Goal: Task Accomplishment & Management: Manage account settings

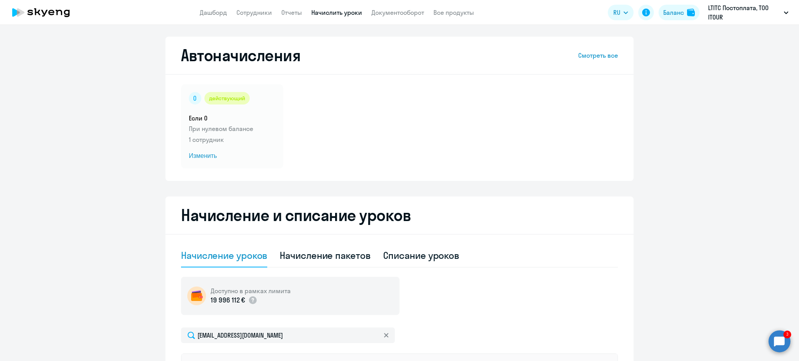
select select "10"
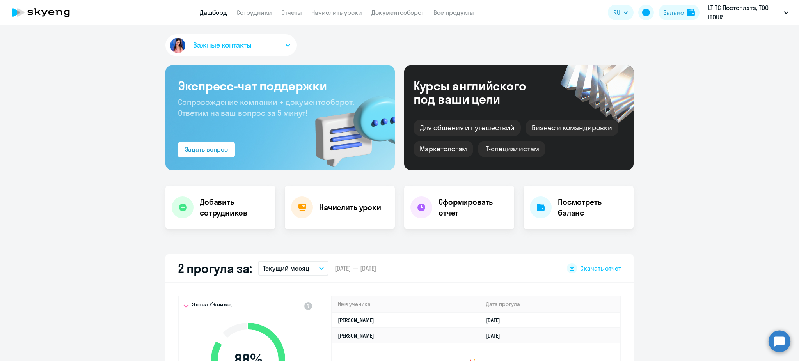
select select "30"
click at [207, 213] on h4 "Добавить сотрудников" at bounding box center [234, 208] width 69 height 22
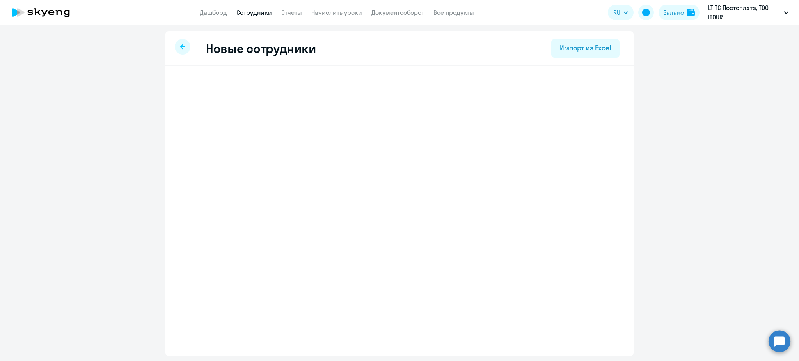
select select "english_adult_not_native_speaker"
select select "5"
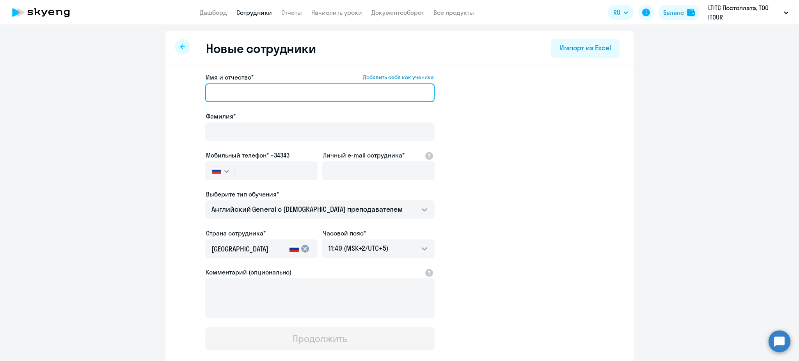
click at [233, 91] on input "Имя и отчество* Добавить себя как ученика" at bounding box center [319, 92] width 229 height 19
type input "[PERSON_NAME]"
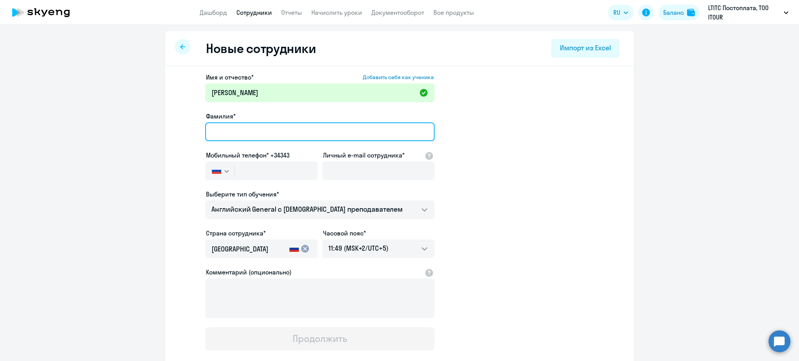
type input "Д"
type input "Т"
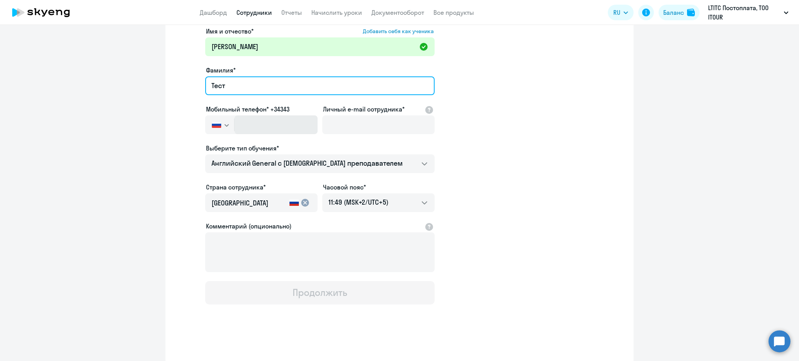
type input "Тест"
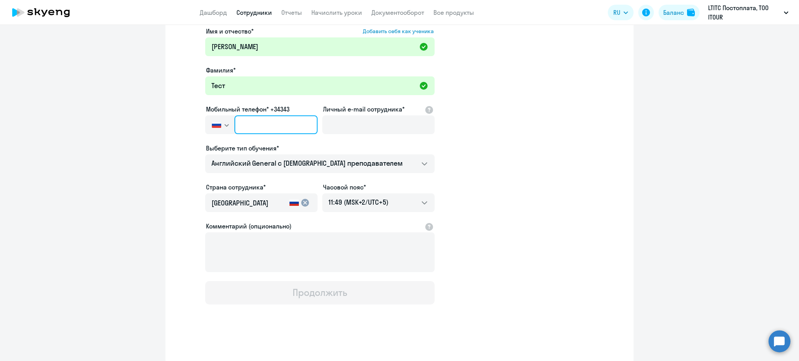
click at [259, 128] on input "text" at bounding box center [275, 124] width 83 height 19
type input "[PHONE_NUMBER]"
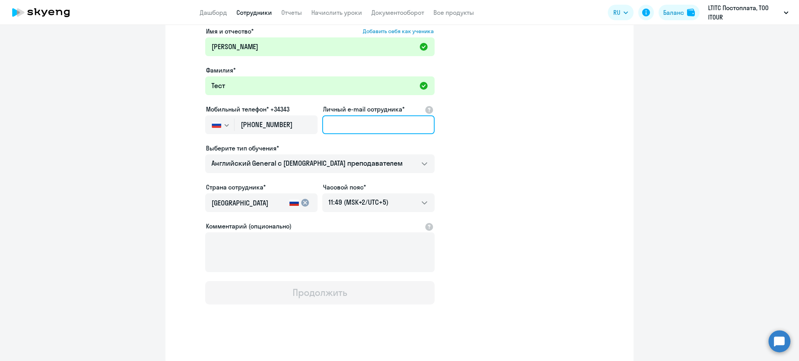
click at [331, 126] on input "Личный e-mail сотрудника*" at bounding box center [378, 124] width 112 height 19
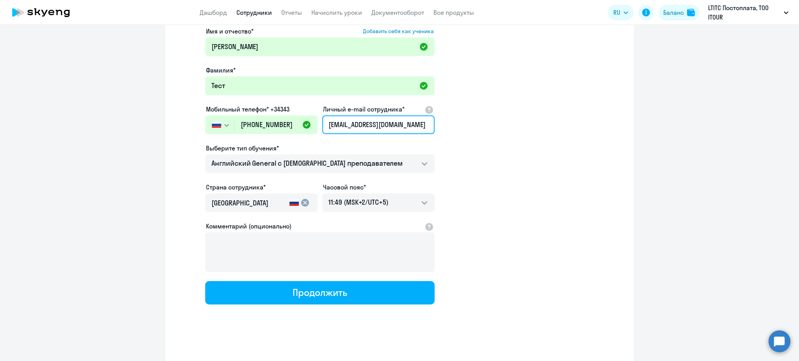
type input "[EMAIL_ADDRESS][DOMAIN_NAME]"
drag, startPoint x: 239, startPoint y: 36, endPoint x: 242, endPoint y: 50, distance: 14.4
click at [242, 50] on div "Имя и отчество* Добавить себя как ученика [PERSON_NAME]" at bounding box center [319, 43] width 229 height 33
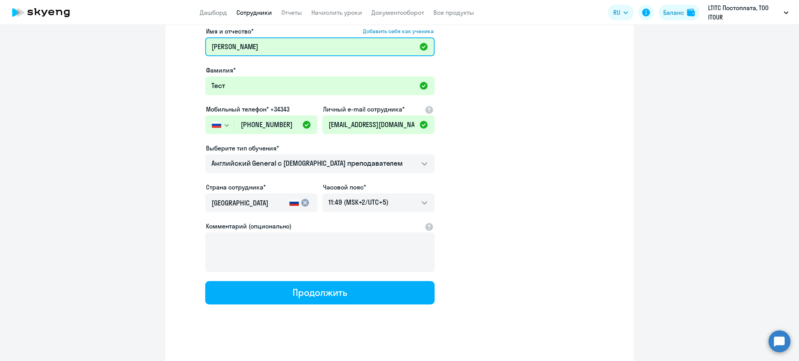
click at [242, 50] on input "[PERSON_NAME]" at bounding box center [319, 46] width 229 height 19
type input "[PERSON_NAME]"
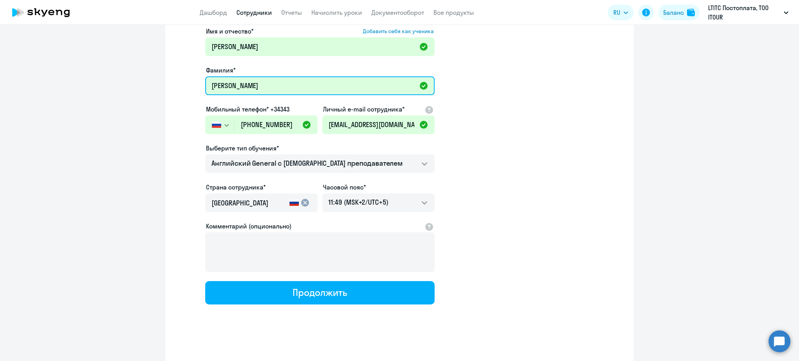
type input "[PERSON_NAME]"
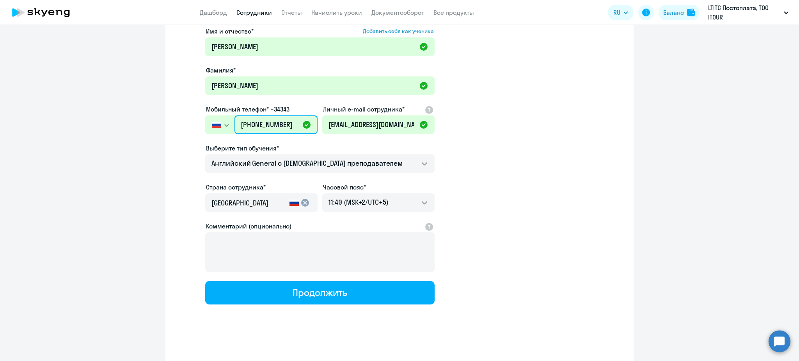
click at [267, 119] on input "[PHONE_NUMBER]" at bounding box center [275, 124] width 83 height 19
type input "[PHONE_NUMBER]"
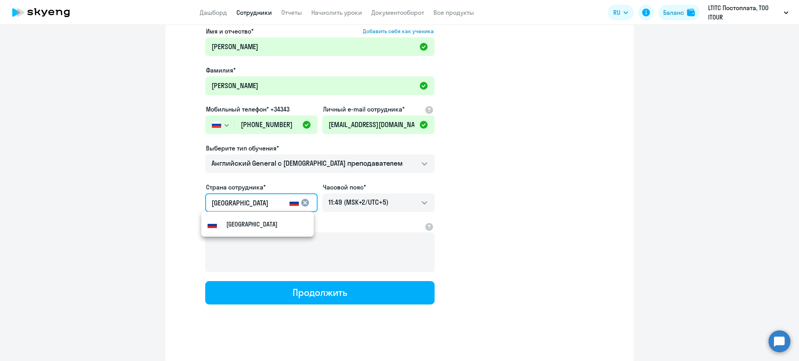
click at [266, 201] on input "[GEOGRAPHIC_DATA]" at bounding box center [248, 203] width 75 height 10
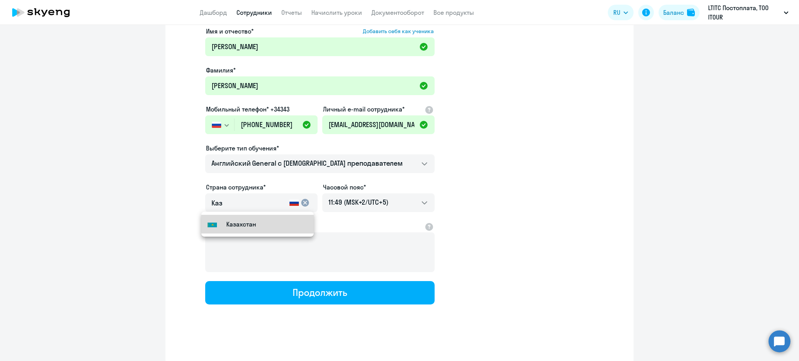
click at [249, 220] on small "Казахстан" at bounding box center [241, 224] width 30 height 9
type input "Казахстан"
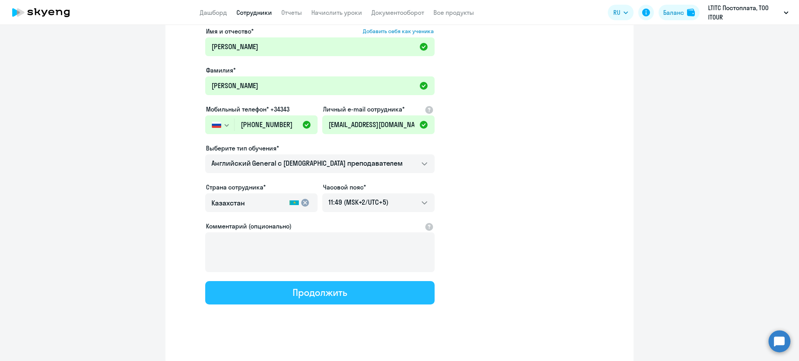
click at [293, 295] on div "Продолжить" at bounding box center [320, 292] width 54 height 12
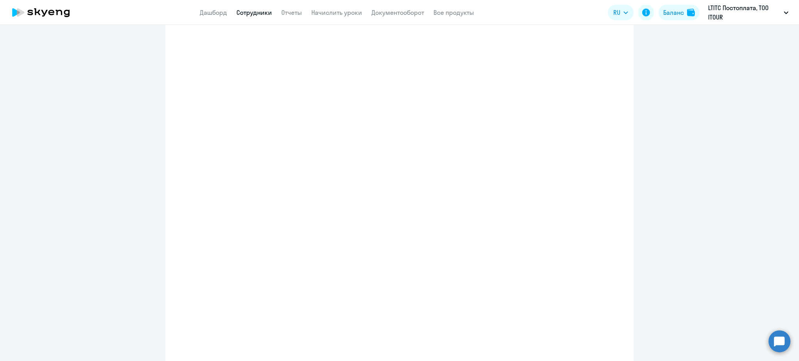
select select "english_adult_not_native_speaker"
select select "5"
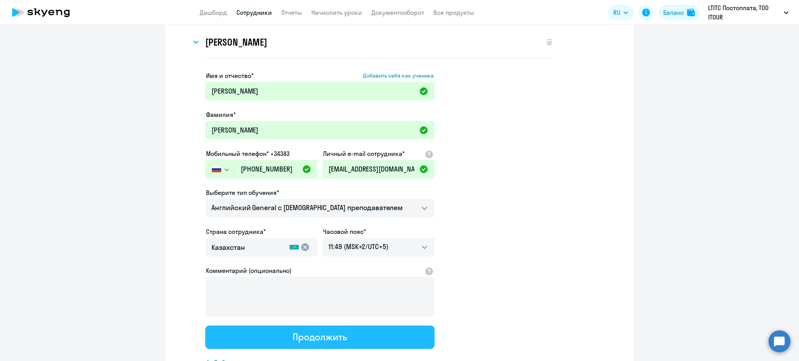
scroll to position [0, 0]
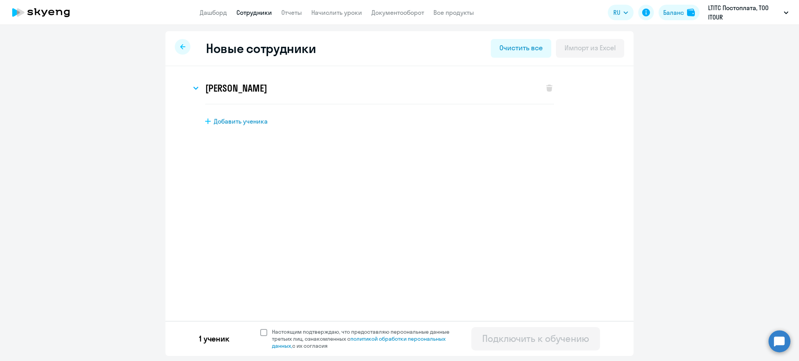
click at [266, 333] on span at bounding box center [263, 332] width 7 height 7
click at [260, 329] on input "Настоящим подтверждаю, что предоставляю персональные данные третьих лиц, ознако…" at bounding box center [260, 328] width 0 height 0
checkbox input "true"
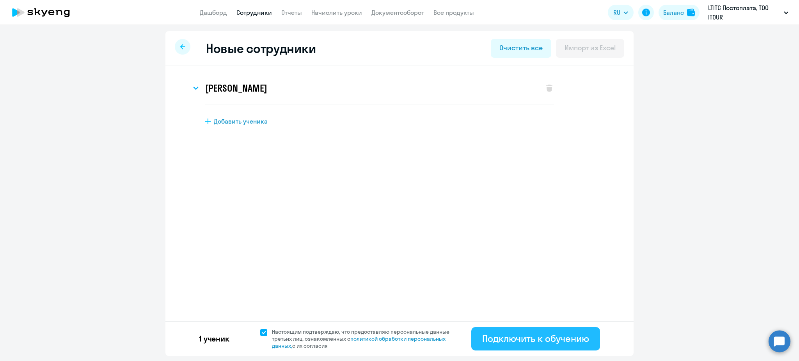
click at [534, 348] on button "Подключить к обучению" at bounding box center [535, 338] width 129 height 23
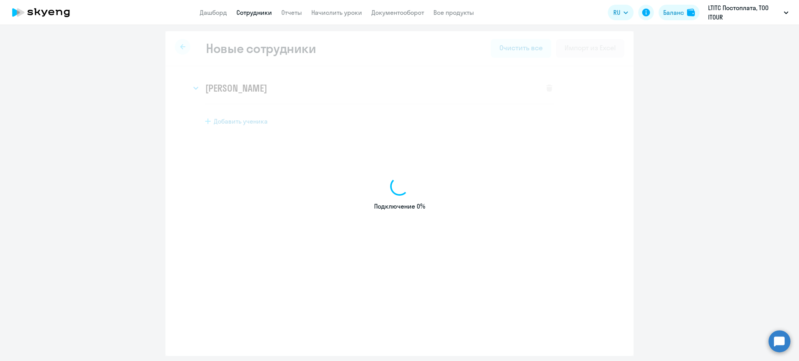
select select "english_adult_not_native_speaker"
select select "5"
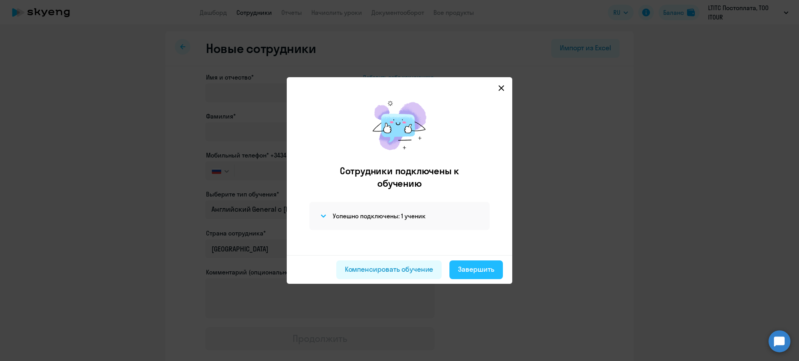
click at [461, 272] on div "Завершить" at bounding box center [476, 270] width 36 height 10
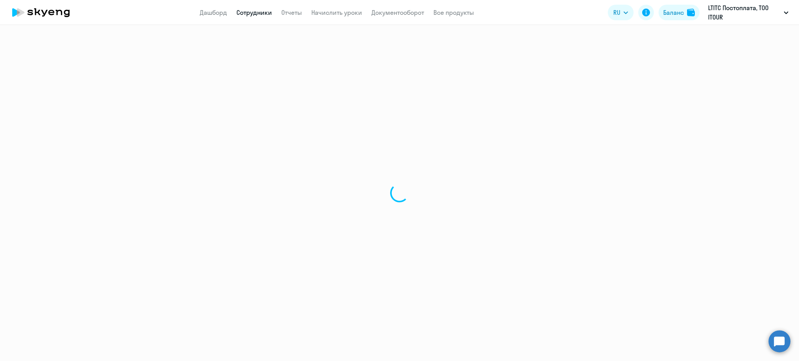
select select "30"
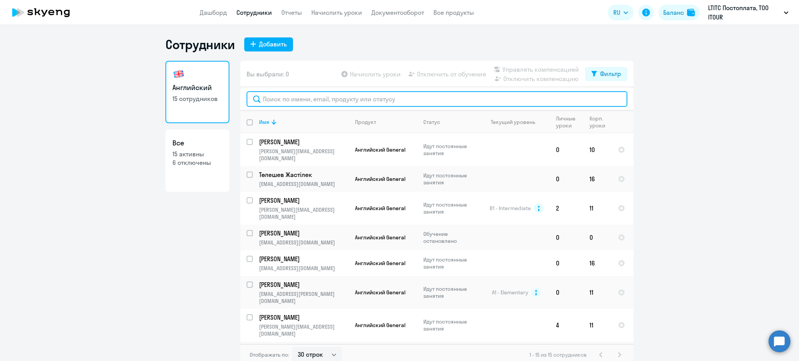
click at [294, 99] on input "text" at bounding box center [437, 99] width 381 height 16
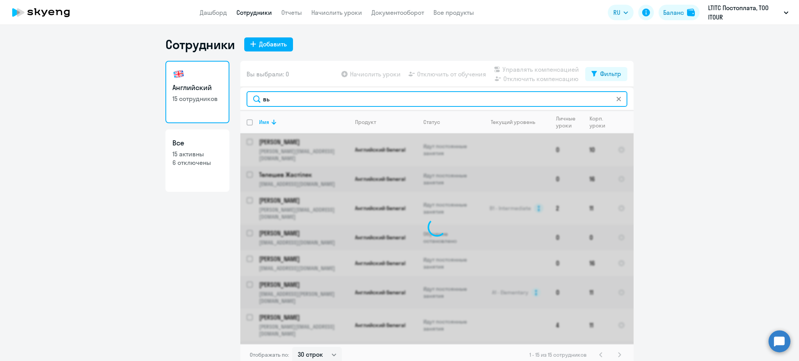
type input "в"
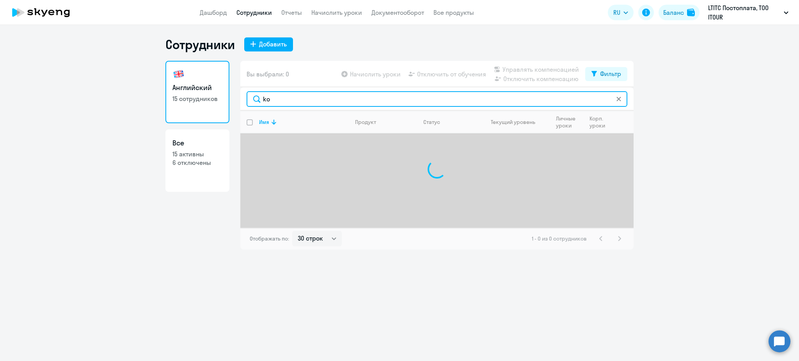
type input "k"
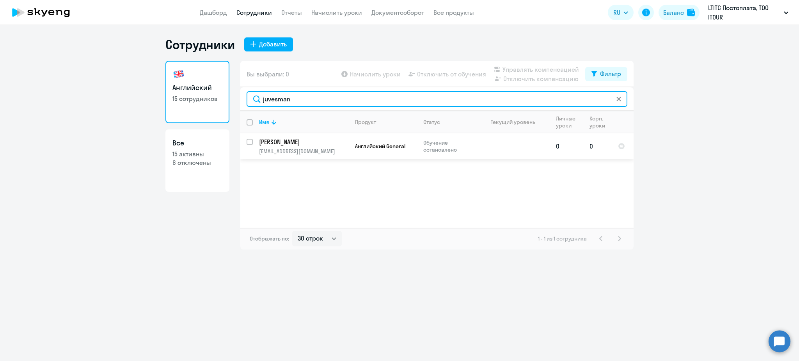
type input "juvesman"
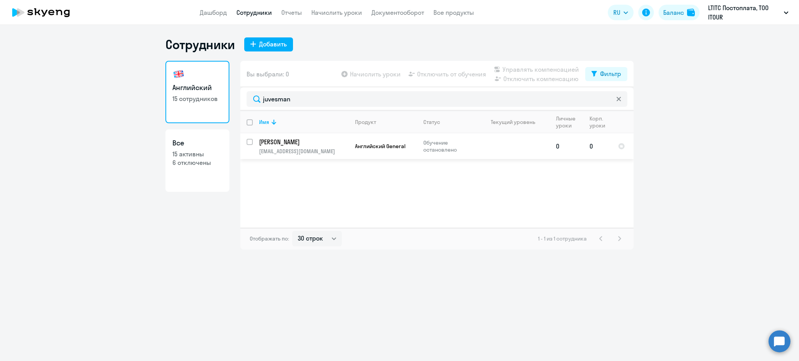
click at [316, 144] on p "[PERSON_NAME]" at bounding box center [303, 142] width 88 height 9
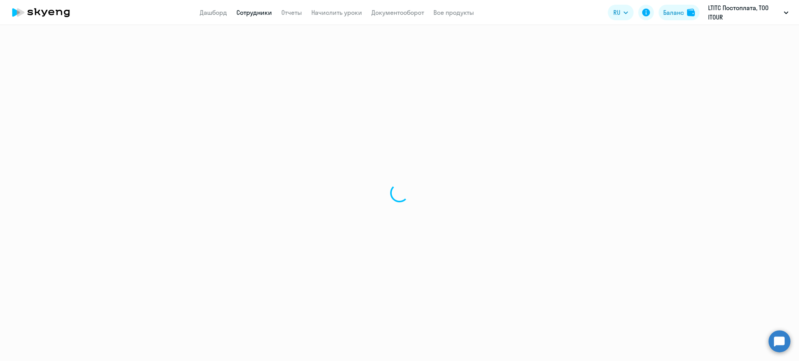
select select "english"
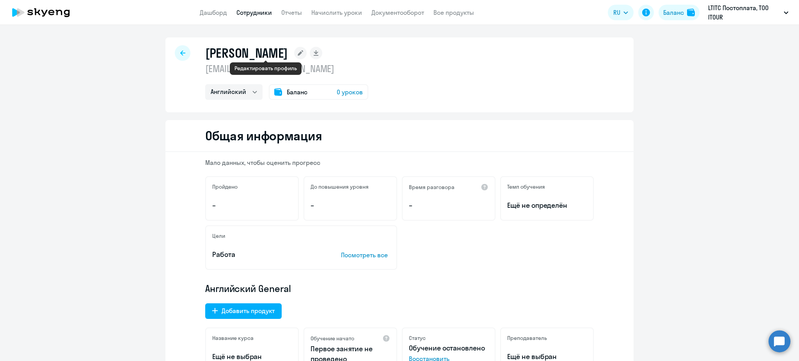
click at [298, 52] on icon at bounding box center [300, 52] width 5 height 5
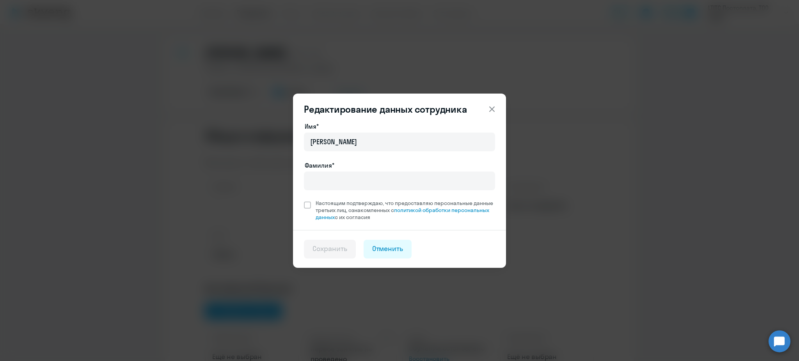
click at [490, 111] on icon at bounding box center [491, 108] width 5 height 5
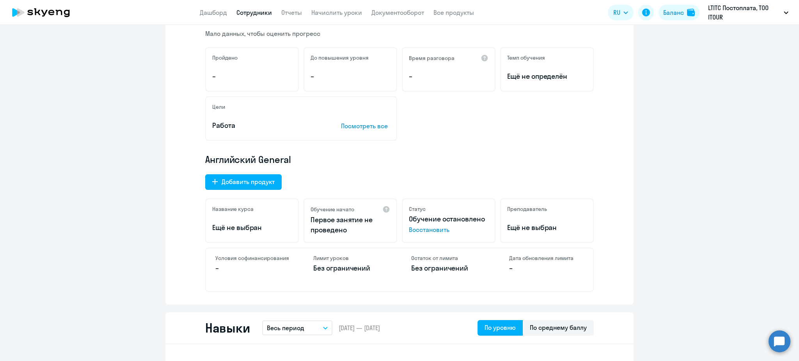
scroll to position [129, 0]
click at [242, 185] on div "Добавить продукт" at bounding box center [248, 182] width 53 height 9
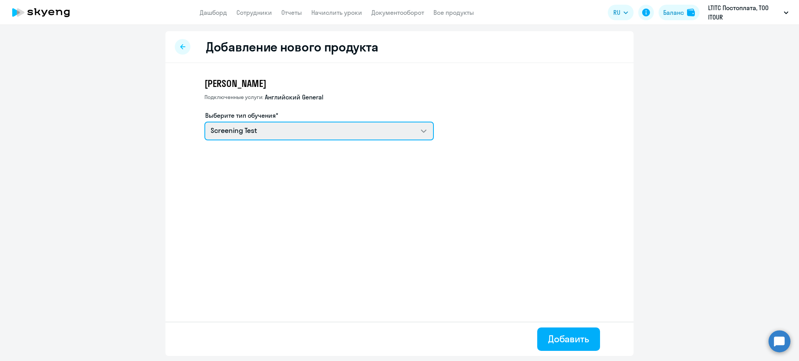
click at [267, 129] on select "Screening Test Премиум английский с русскоговорящим преподавателем Английский G…" at bounding box center [318, 131] width 229 height 19
select select "english_adult_native_speaker"
click at [204, 122] on select "Screening Test Премиум английский с русскоговорящим преподавателем Английский G…" at bounding box center [318, 131] width 229 height 19
click at [338, 126] on select "Screening Test Премиум английский с русскоговорящим преподавателем Английский G…" at bounding box center [318, 131] width 229 height 19
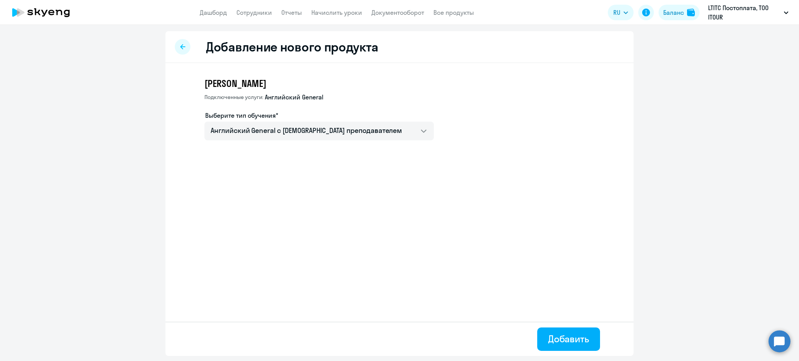
click at [185, 39] on div at bounding box center [183, 47] width 16 height 16
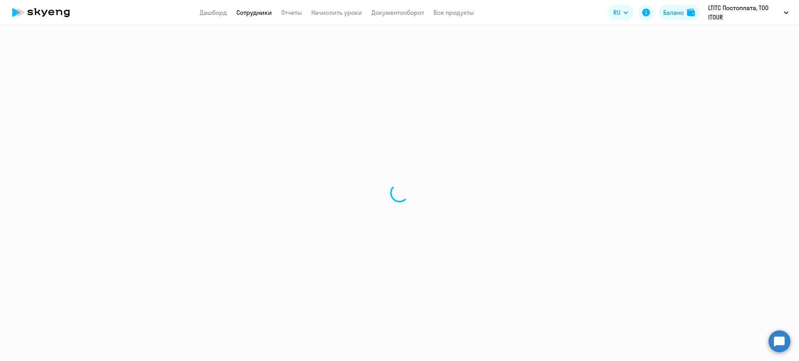
select select "english"
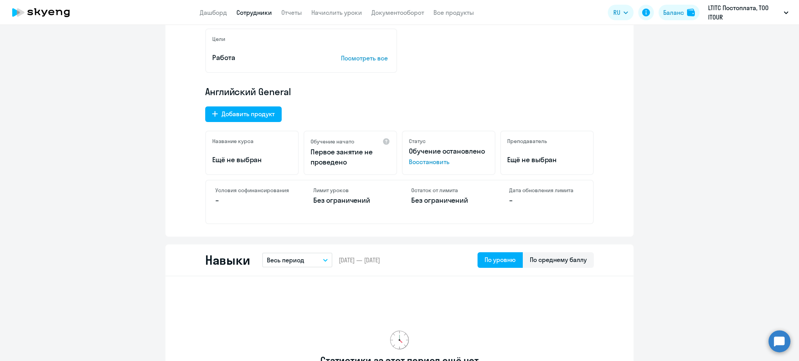
scroll to position [197, 0]
click at [425, 160] on span "Восстановить" at bounding box center [449, 161] width 80 height 9
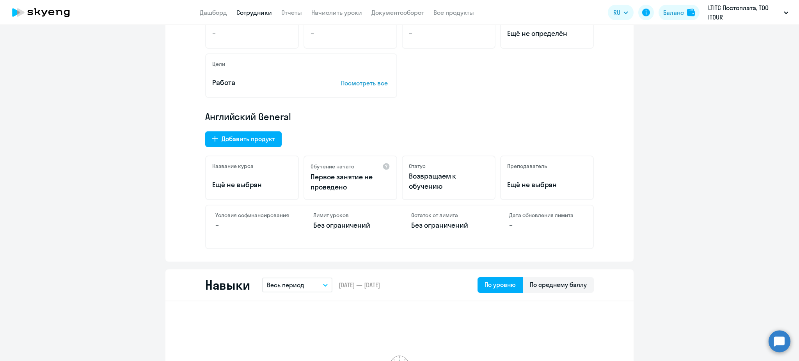
scroll to position [0, 0]
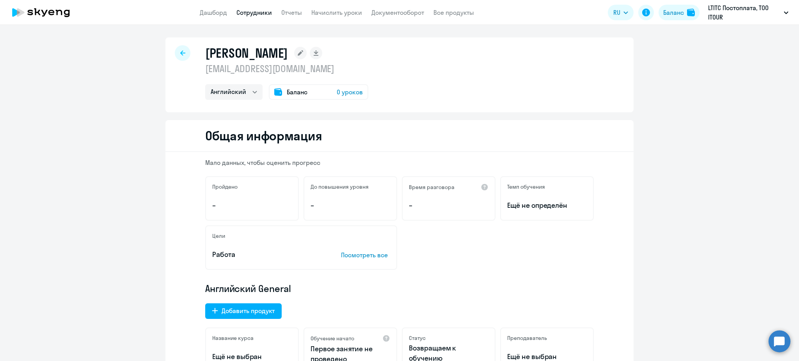
click at [177, 50] on div at bounding box center [183, 53] width 16 height 16
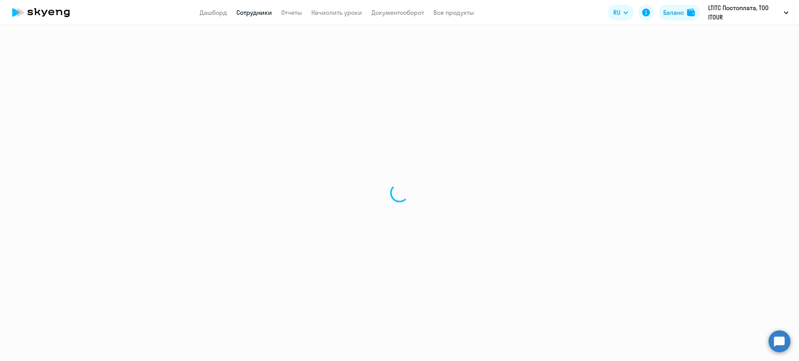
select select "30"
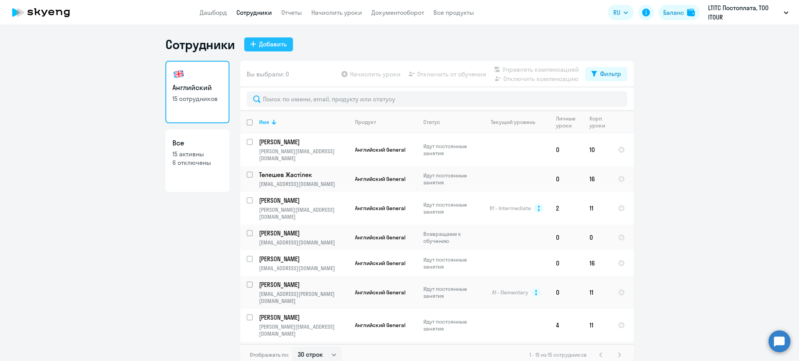
click at [254, 41] on button "Добавить" at bounding box center [268, 44] width 49 height 14
select select "english_adult_not_native_speaker"
select select "5"
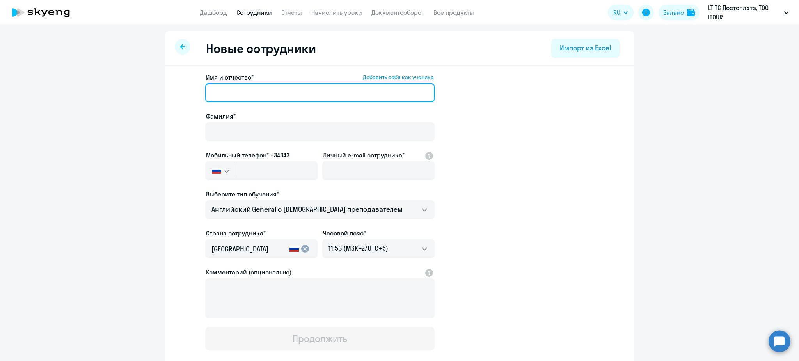
click at [240, 96] on input "Имя и отчество* Добавить себя как ученика" at bounding box center [319, 92] width 229 height 19
type input "[PERSON_NAME]"
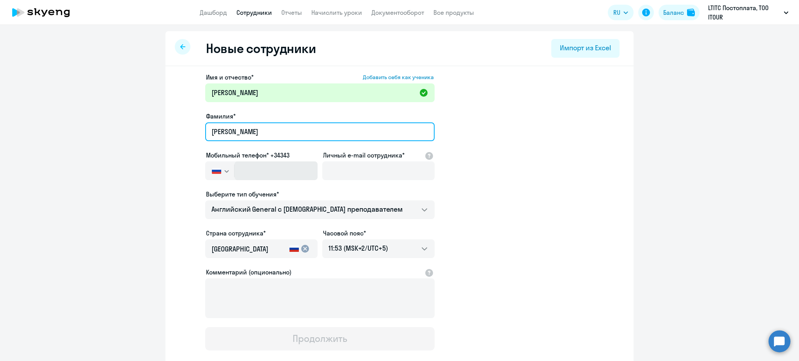
type input "[PERSON_NAME]"
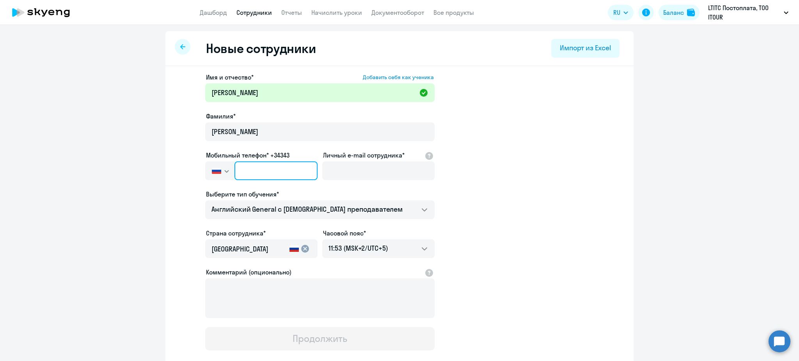
click at [247, 176] on input "text" at bounding box center [275, 171] width 83 height 19
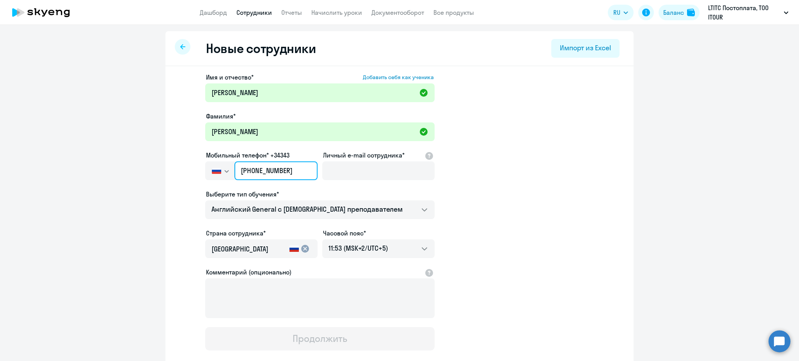
type input "[PHONE_NUMBER]"
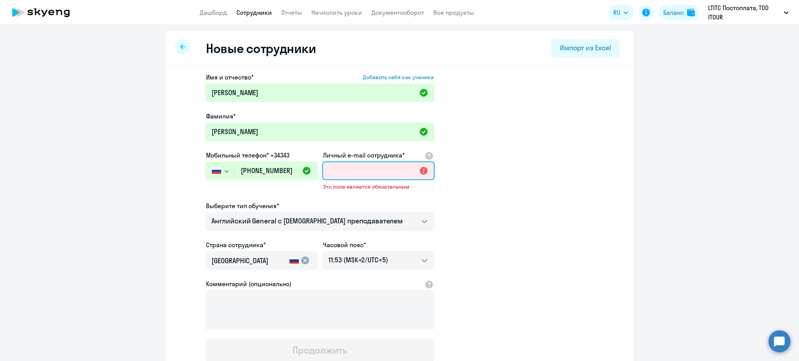
paste input "[EMAIL_ADDRESS][DOMAIN_NAME]"
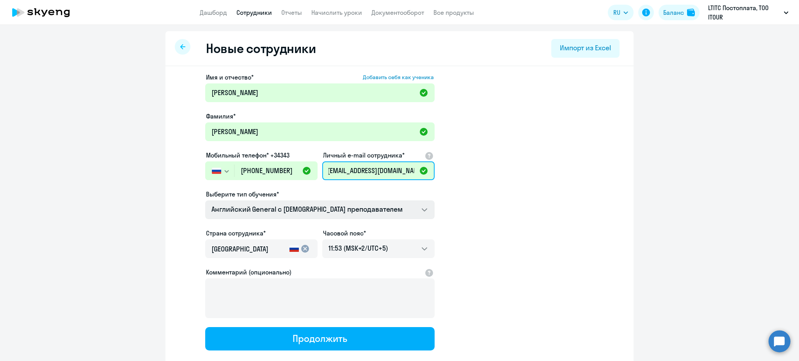
scroll to position [46, 0]
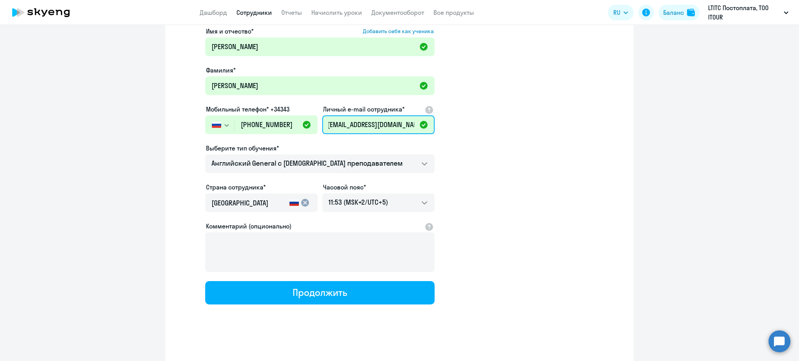
type input "[EMAIL_ADDRESS][DOMAIN_NAME]"
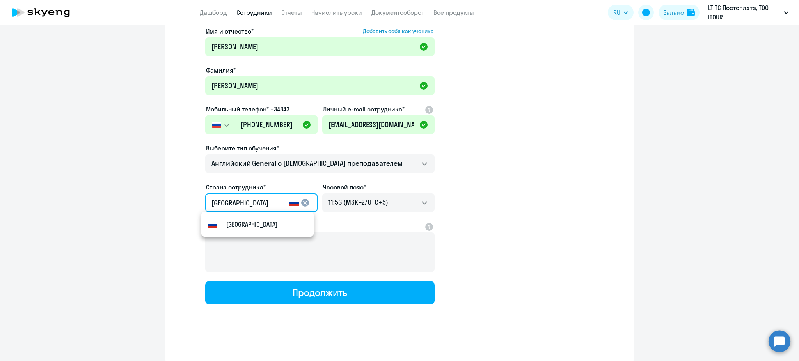
click at [252, 206] on input "[GEOGRAPHIC_DATA]" at bounding box center [248, 203] width 75 height 10
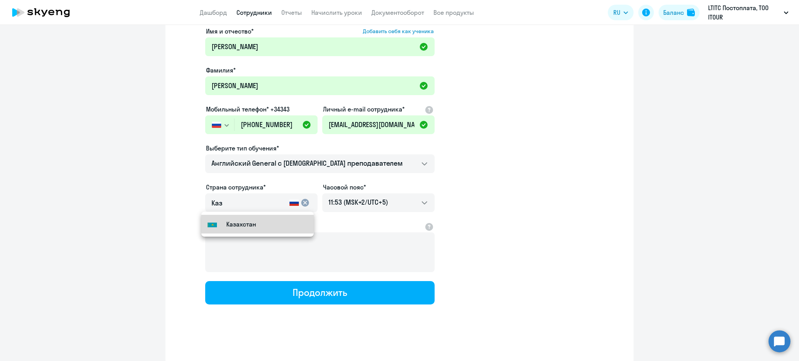
click at [247, 222] on small "Казахстан" at bounding box center [241, 224] width 30 height 9
type input "Казахстан"
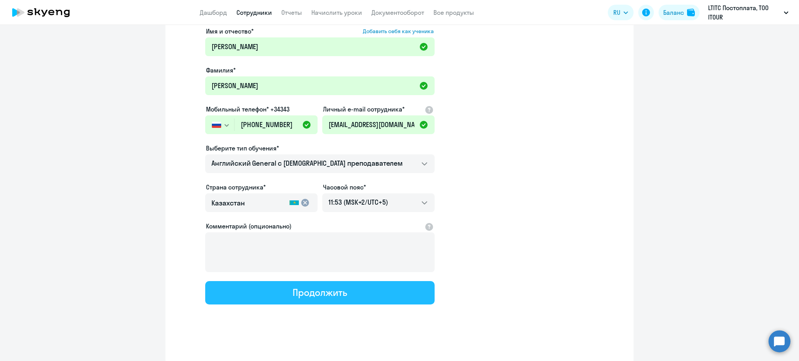
click at [282, 290] on button "Продолжить" at bounding box center [319, 292] width 229 height 23
select select "english_adult_not_native_speaker"
select select "5"
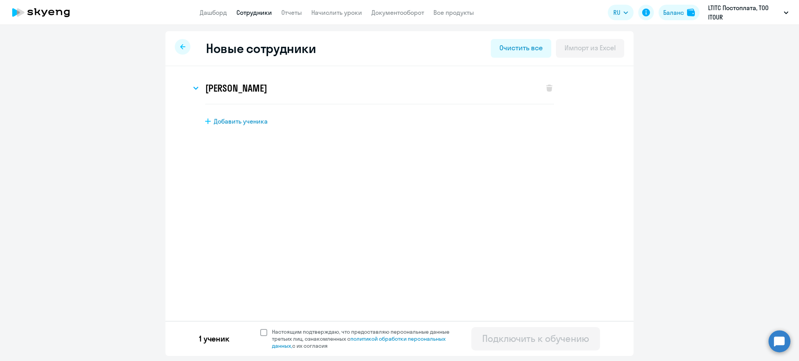
click at [264, 334] on span at bounding box center [263, 332] width 7 height 7
click at [260, 329] on input "Настоящим подтверждаю, что предоставляю персональные данные третьих лиц, ознако…" at bounding box center [260, 328] width 0 height 0
checkbox input "true"
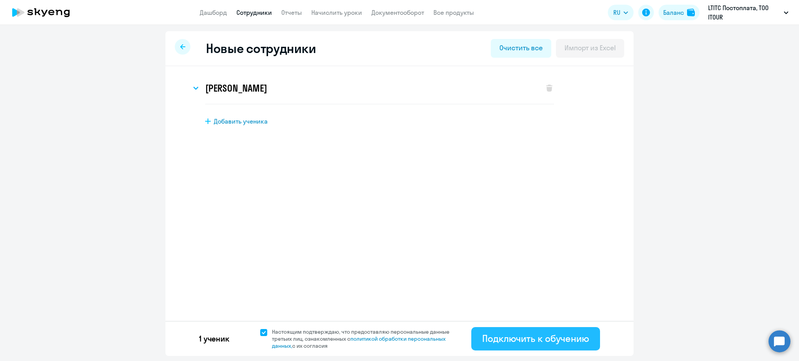
click at [543, 343] on div "Подключить к обучению" at bounding box center [535, 338] width 107 height 12
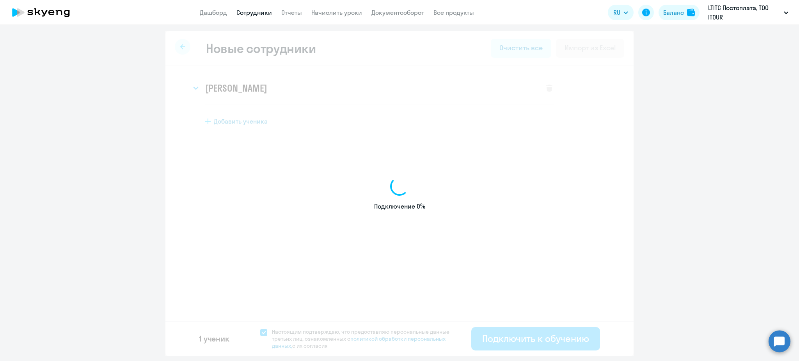
select select "english_adult_not_native_speaker"
select select "5"
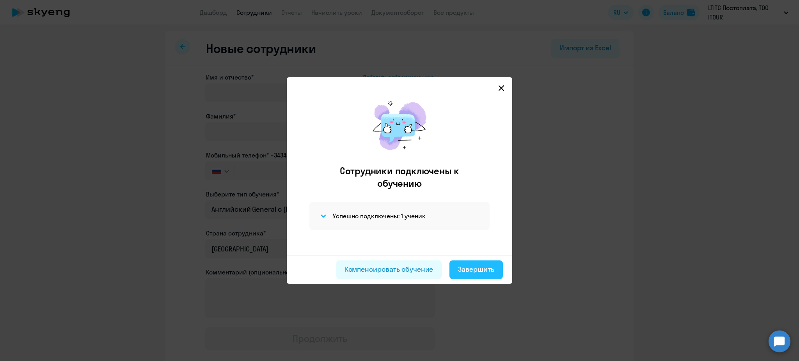
click at [467, 270] on div "Завершить" at bounding box center [476, 270] width 36 height 10
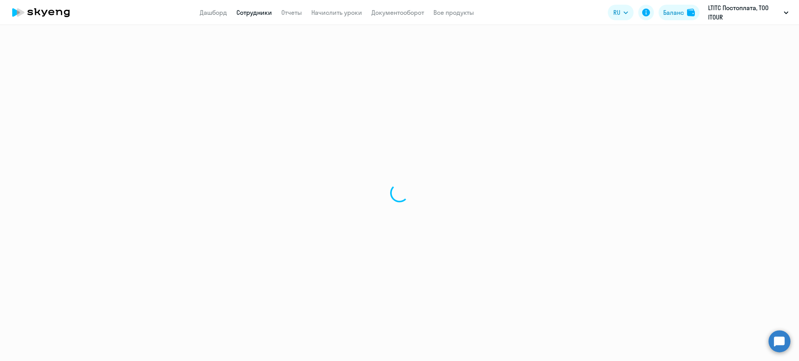
select select "30"
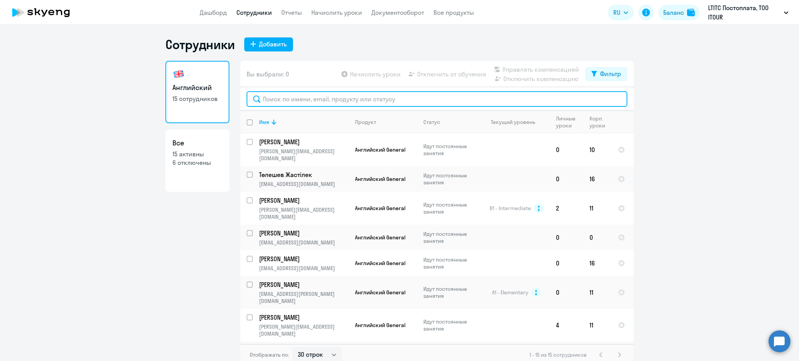
click at [332, 102] on input "text" at bounding box center [437, 99] width 381 height 16
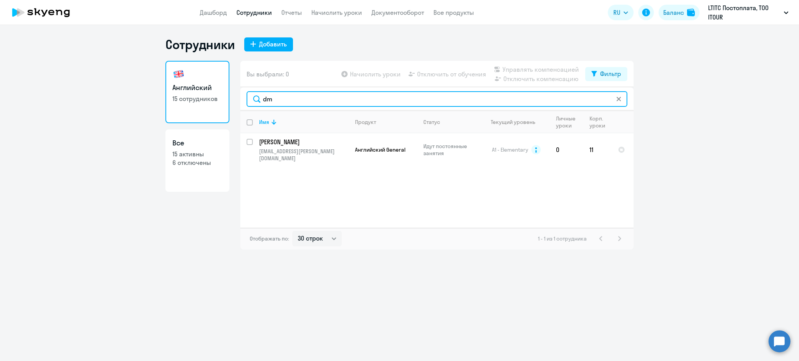
type input "d"
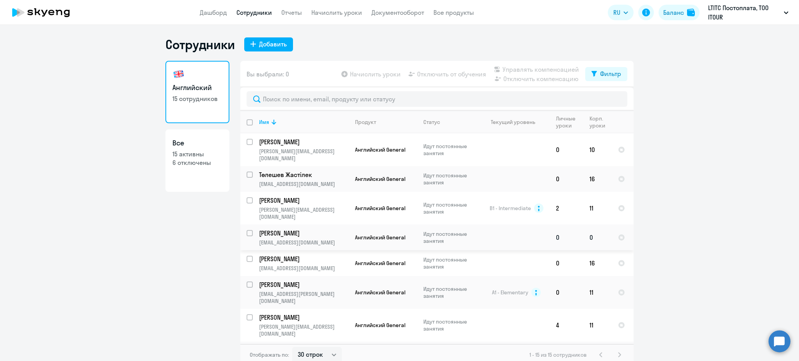
click at [305, 229] on p "[PERSON_NAME]" at bounding box center [303, 233] width 88 height 9
select select "english"
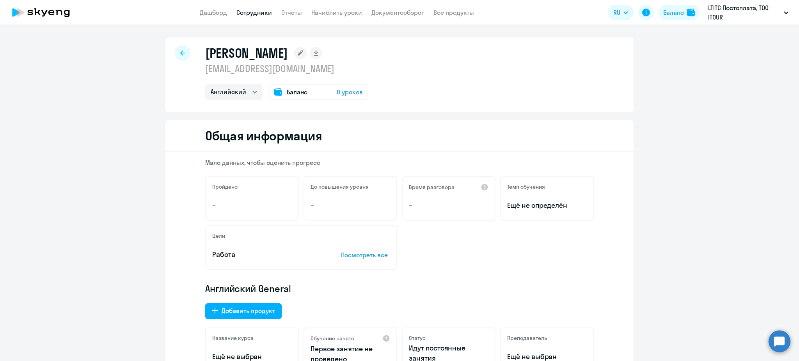
click at [259, 15] on link "Сотрудники" at bounding box center [254, 13] width 36 height 8
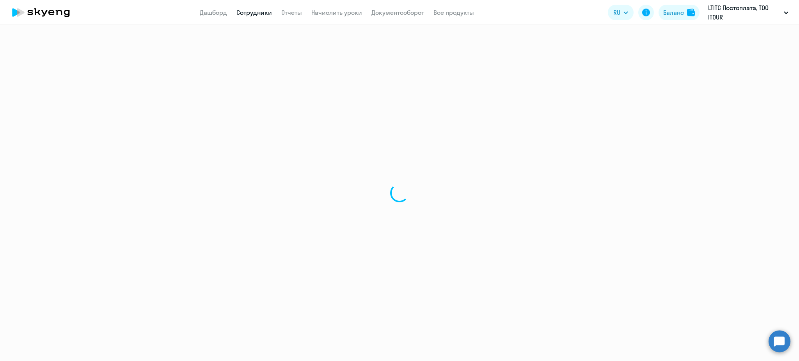
select select "30"
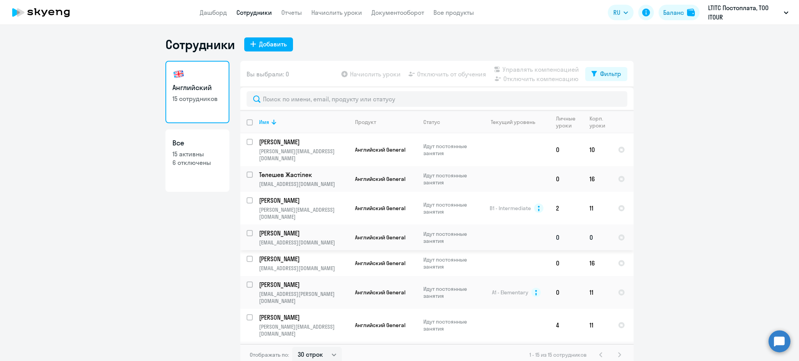
click at [247, 230] on input "select row 37375439" at bounding box center [255, 238] width 16 height 16
checkbox input "true"
click at [442, 69] on span "Отключить от обучения" at bounding box center [451, 73] width 69 height 9
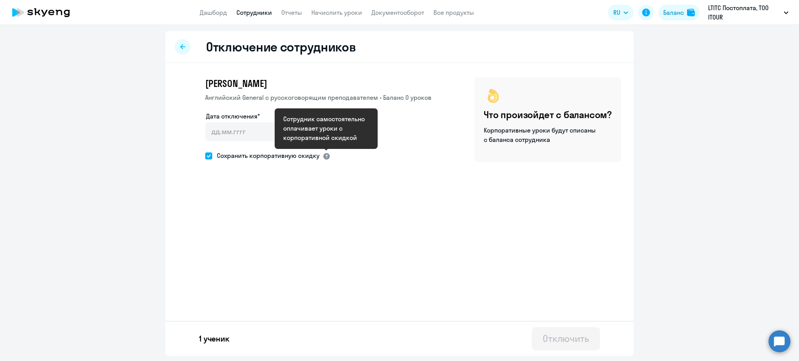
click at [328, 155] on div at bounding box center [327, 157] width 8 height 8
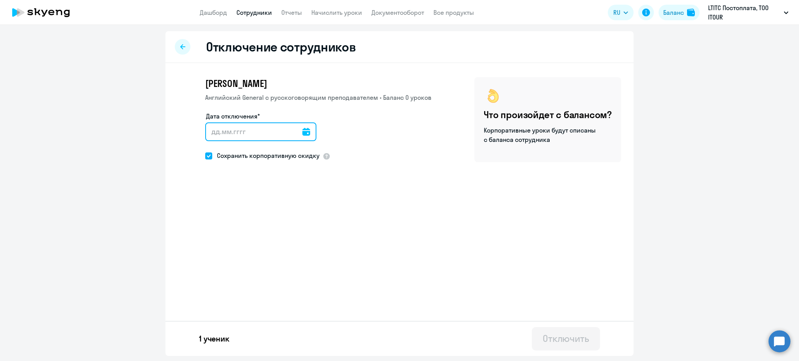
click at [231, 131] on input "Дата отключения*" at bounding box center [260, 132] width 111 height 19
type input "[DATE]"
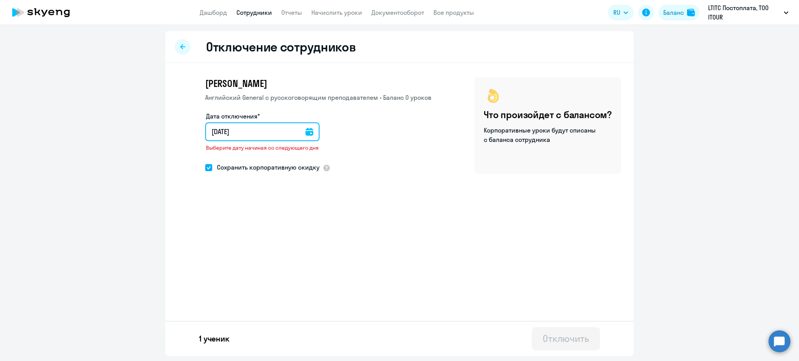
click at [215, 129] on input "[DATE]" at bounding box center [262, 132] width 114 height 19
type input "00.92.025"
type input "[DATE]"
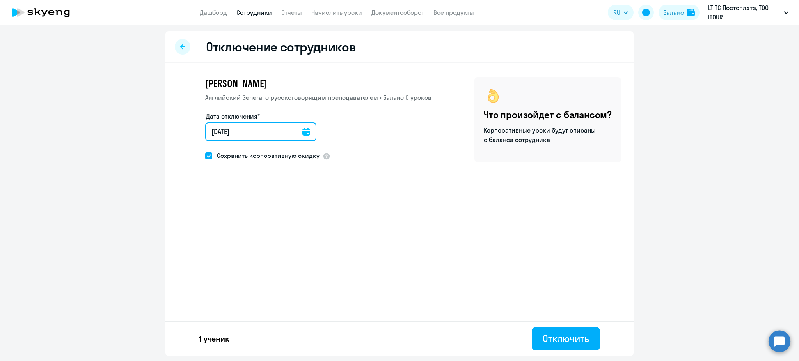
type input "[DATE]"
click at [311, 250] on div "Отключение сотрудников [PERSON_NAME] General с [DEMOGRAPHIC_DATA] преподавателе…" at bounding box center [399, 193] width 468 height 325
